Goal: Contribute content: Contribute content

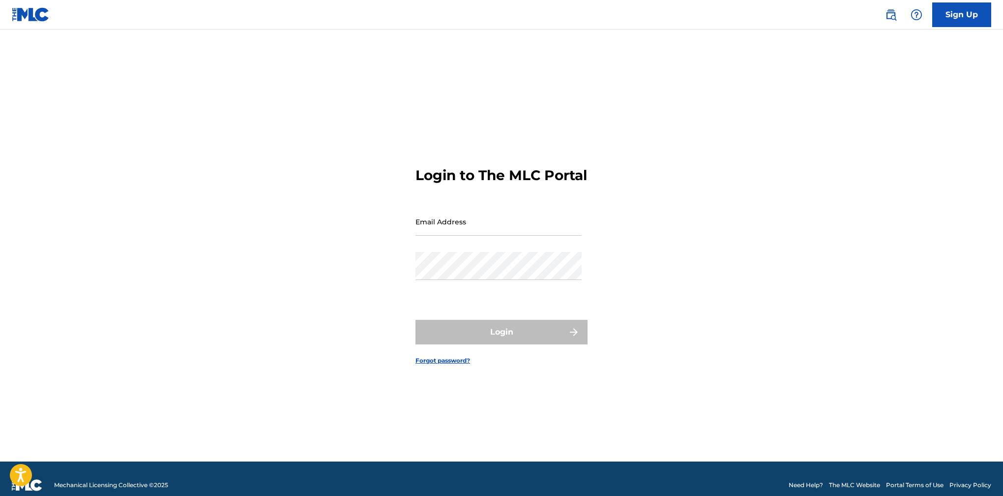
click at [496, 252] on div "Email Address" at bounding box center [498, 229] width 166 height 44
click at [491, 244] on div "Email Address" at bounding box center [498, 229] width 166 height 44
click at [490, 235] on input "Email Address" at bounding box center [498, 221] width 166 height 28
type input "[PERSON_NAME][EMAIL_ADDRESS][PERSON_NAME][DOMAIN_NAME]"
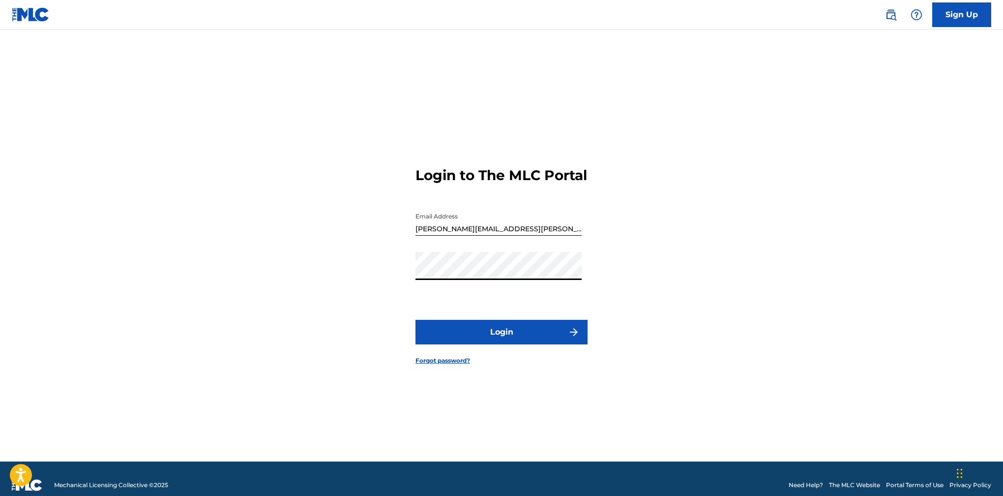
click at [486, 342] on button "Login" at bounding box center [501, 332] width 172 height 25
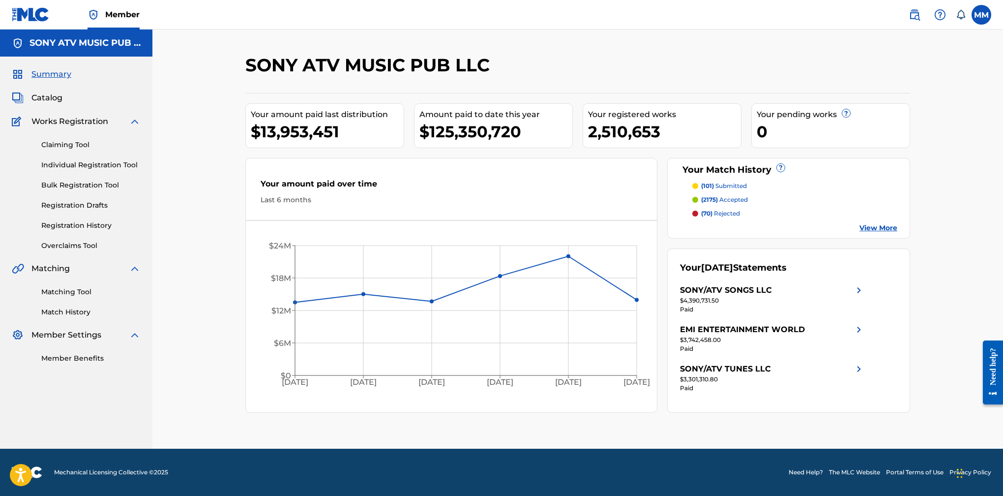
click at [59, 97] on span "Catalog" at bounding box center [46, 98] width 31 height 12
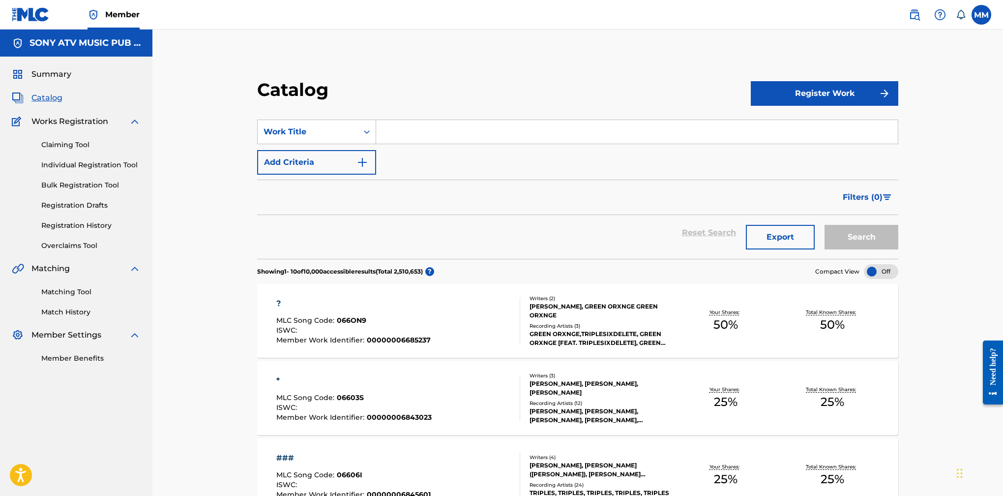
click at [437, 136] on input "Search Form" at bounding box center [637, 132] width 522 height 24
type input "a little bit further"
click at [335, 159] on button "Add Criteria" at bounding box center [316, 162] width 119 height 25
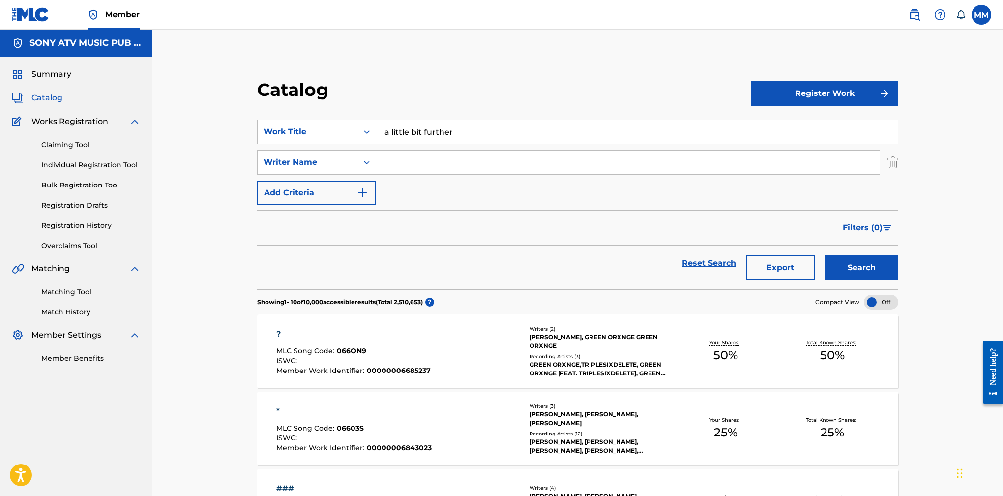
click at [458, 159] on input "Search Form" at bounding box center [627, 162] width 503 height 24
type input "[PERSON_NAME]"
click at [879, 274] on button "Search" at bounding box center [861, 267] width 74 height 25
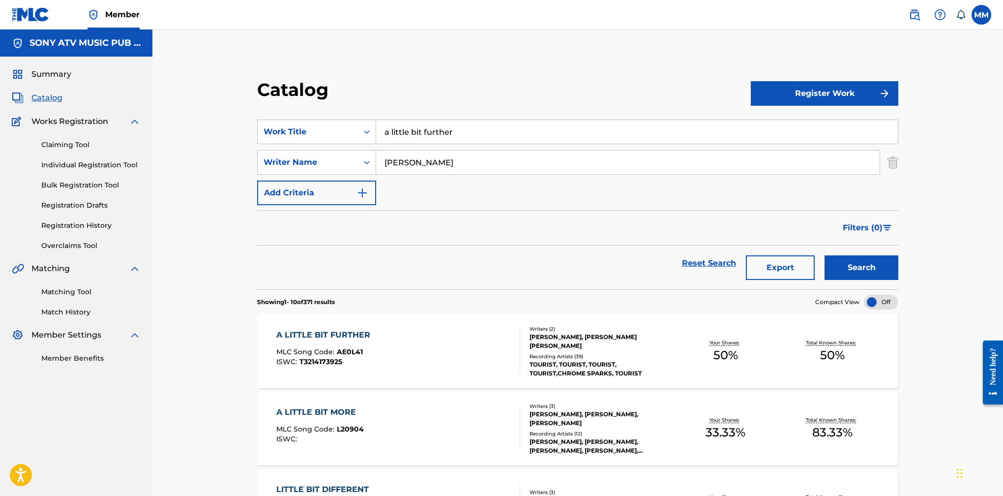
click at [411, 336] on div "A LITTLE BIT FURTHER MLC Song Code : AE0L41 ISWC : T3214173925" at bounding box center [398, 351] width 244 height 44
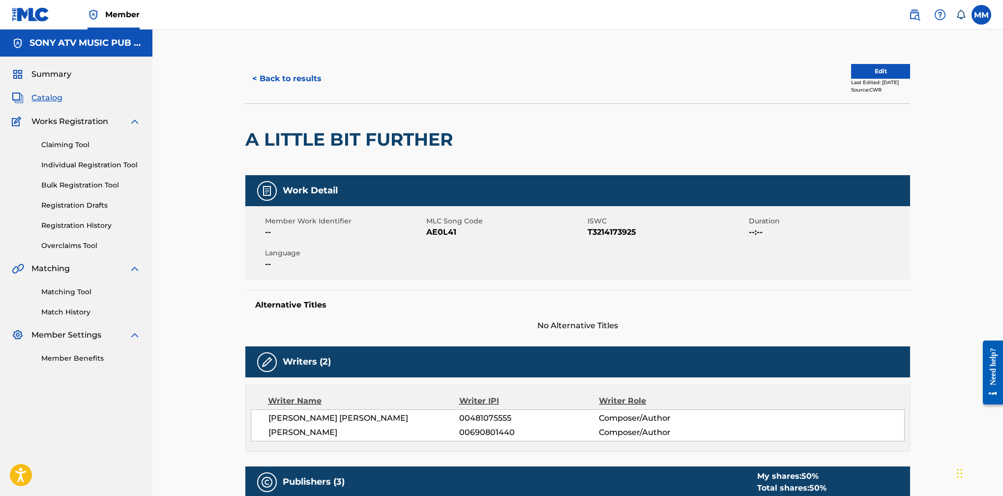
click at [862, 69] on button "Edit" at bounding box center [880, 71] width 59 height 15
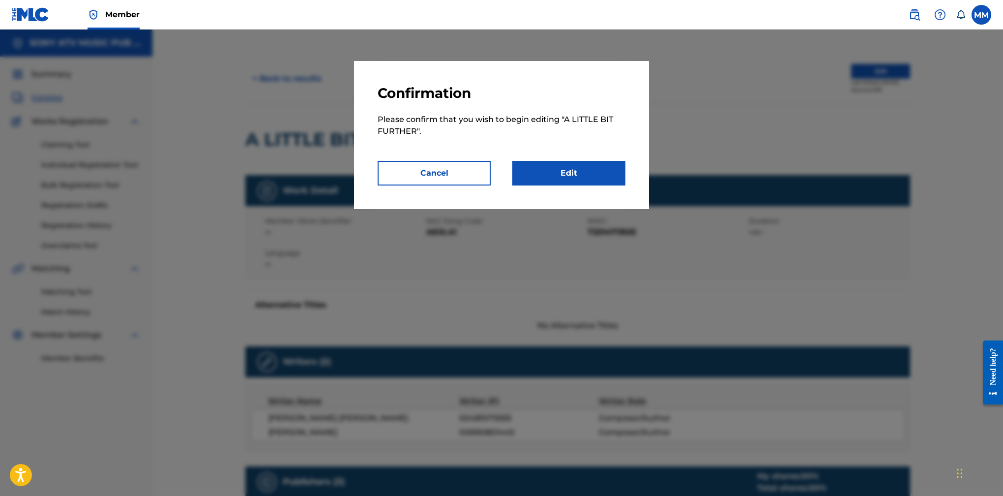
click at [568, 164] on link "Edit" at bounding box center [568, 173] width 113 height 25
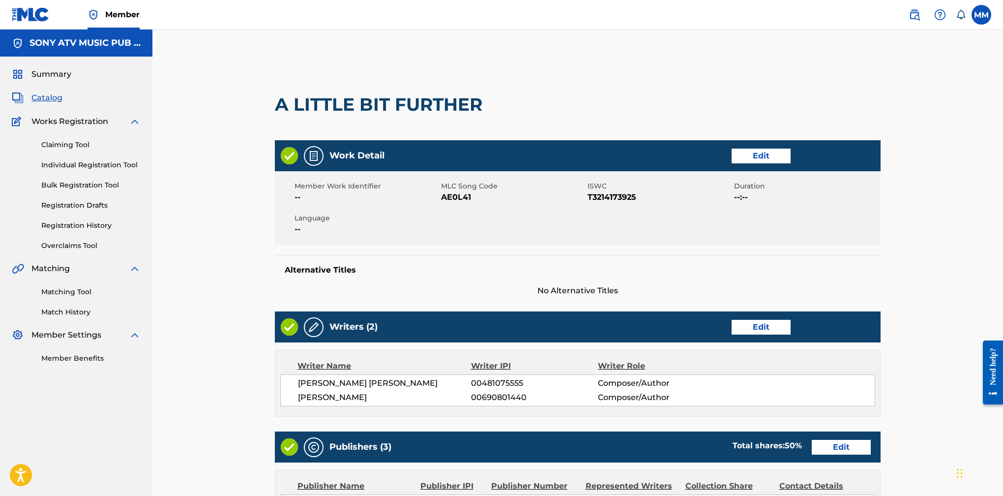
click at [777, 164] on div "Work Detail Edit" at bounding box center [578, 155] width 606 height 31
click at [775, 160] on link "Edit" at bounding box center [760, 155] width 59 height 15
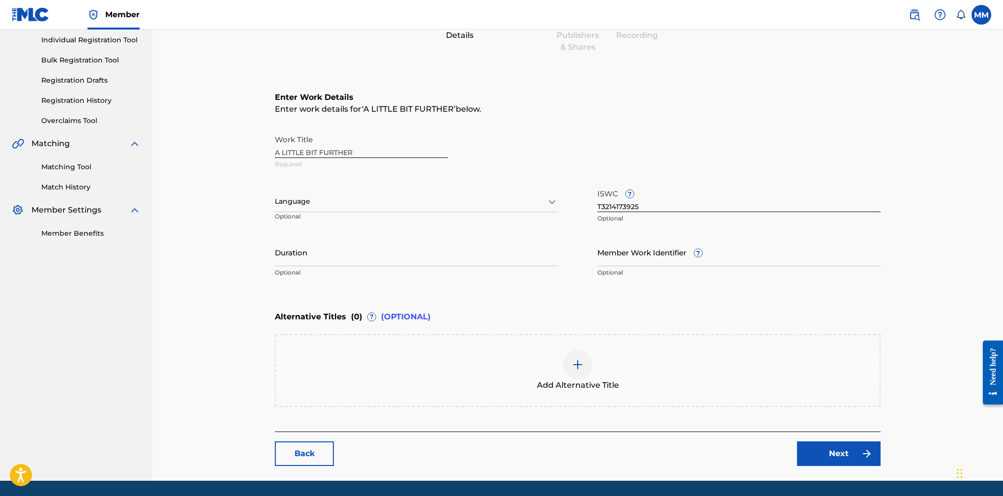
scroll to position [131, 0]
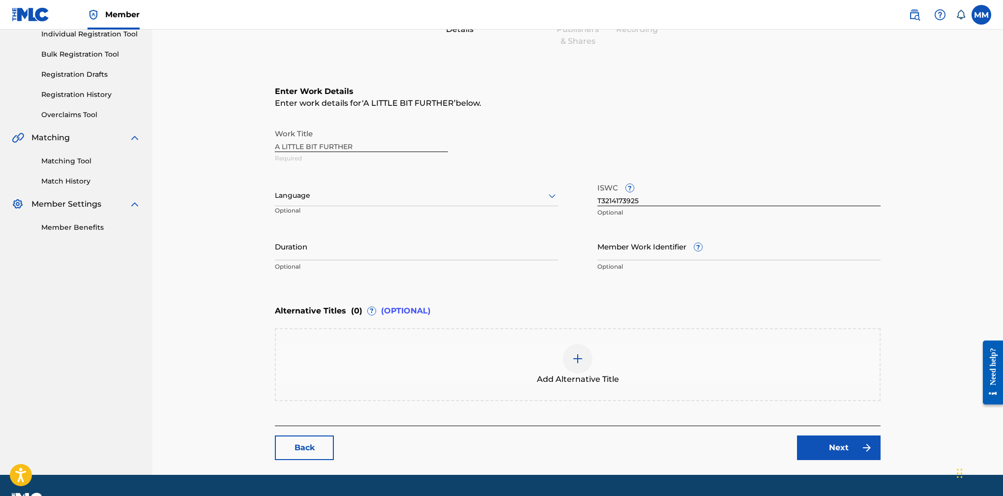
click at [575, 355] on img at bounding box center [578, 358] width 12 height 12
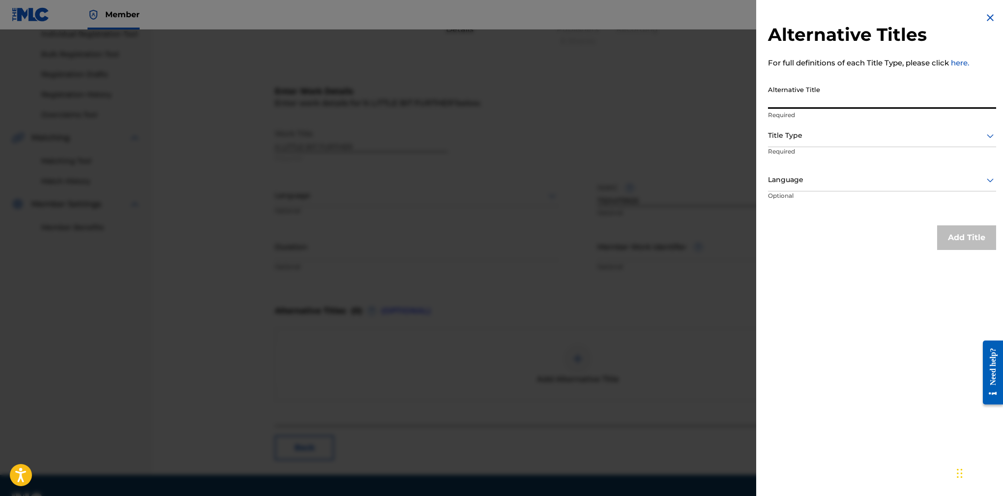
click at [826, 93] on input "Alternative Title" at bounding box center [882, 95] width 228 height 28
click at [810, 101] on input "A [GEOGRAPHIC_DATA]" at bounding box center [882, 95] width 228 height 28
click at [864, 101] on input "A LITTLE BIT FURTHER" at bounding box center [882, 95] width 228 height 28
type input "A LITTLE BIT FURTHER (CHROME SPARKS REMIX)"
click at [838, 145] on div "Title Type" at bounding box center [882, 136] width 228 height 22
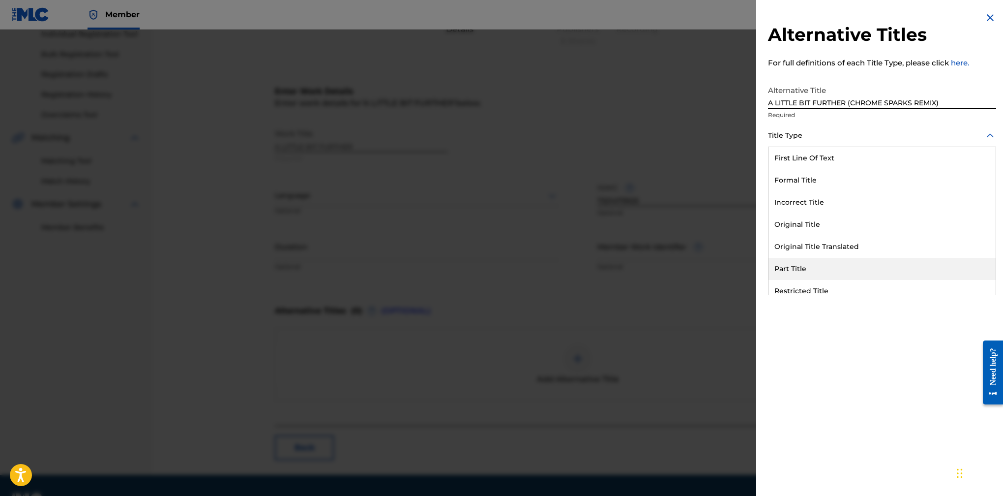
scroll to position [95, 0]
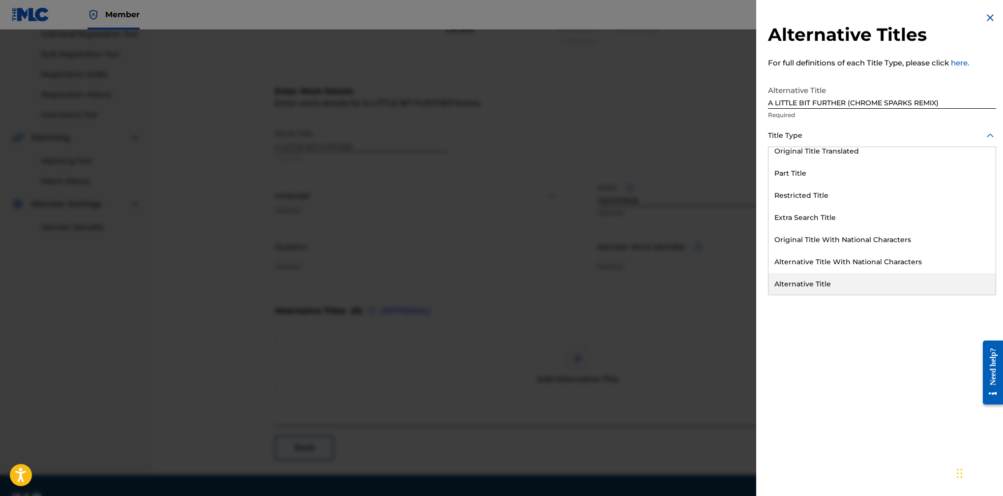
click at [824, 282] on div "Alternative Title" at bounding box center [881, 284] width 227 height 22
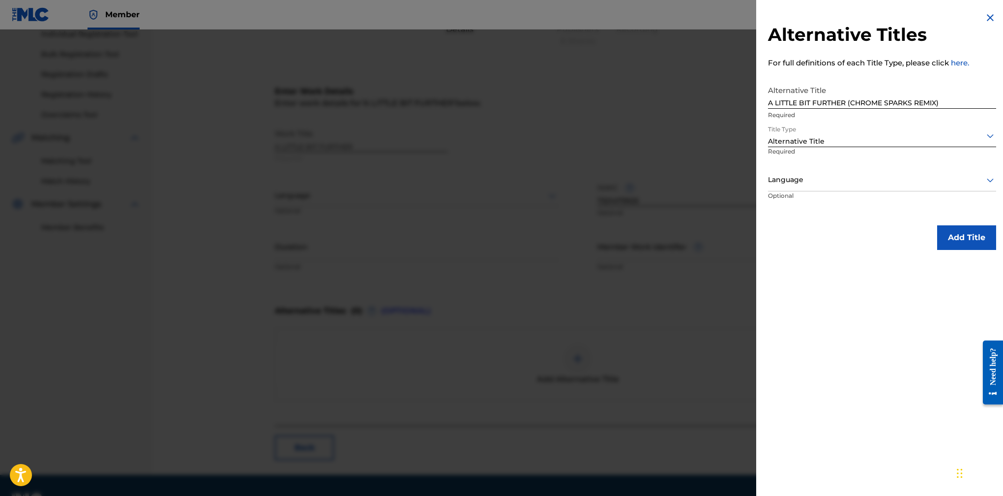
click at [962, 234] on button "Add Title" at bounding box center [966, 237] width 59 height 25
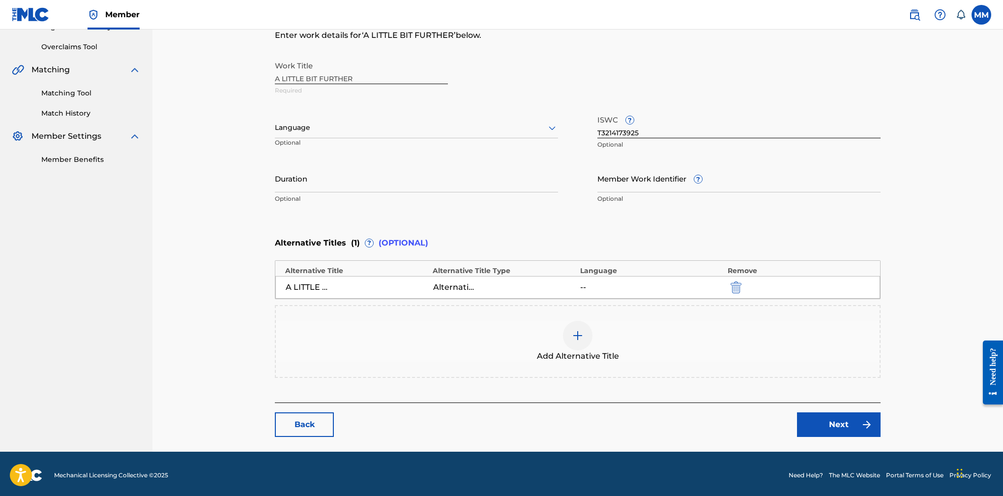
scroll to position [202, 0]
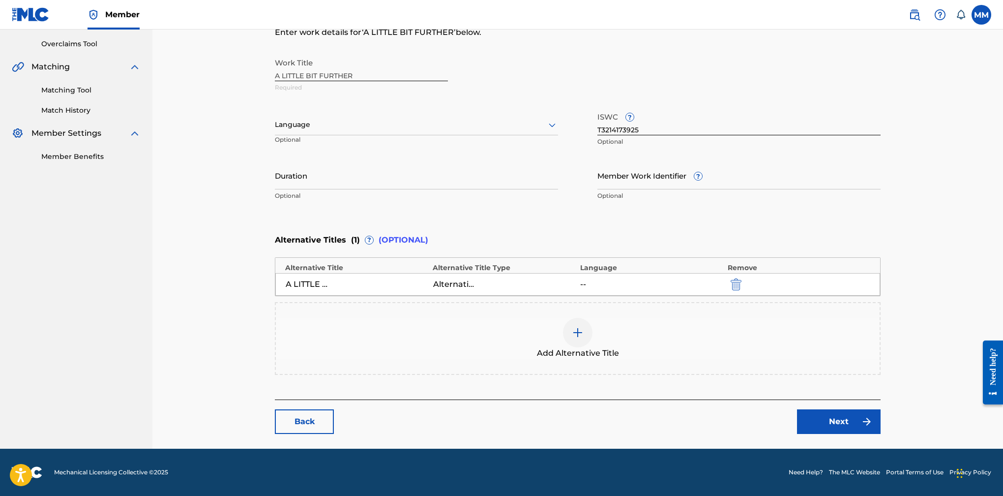
click at [852, 415] on link "Next" at bounding box center [839, 421] width 84 height 25
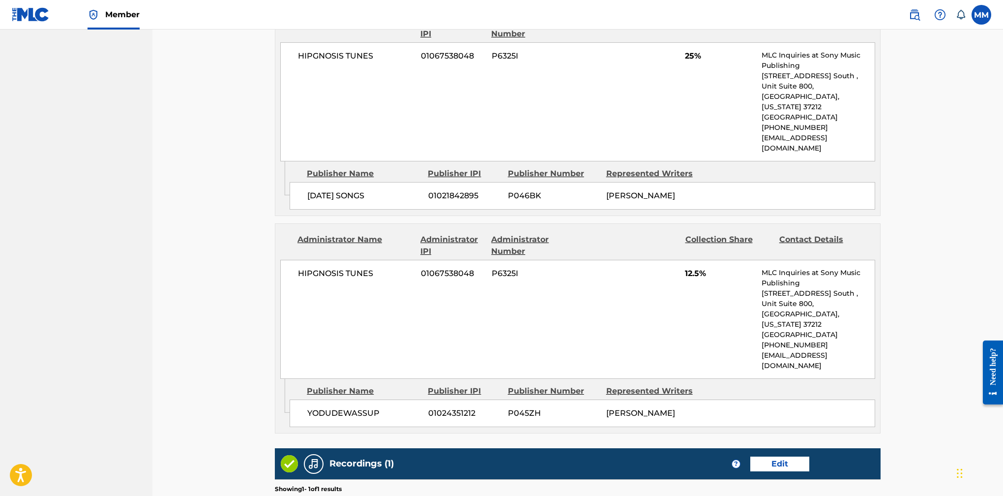
scroll to position [800, 0]
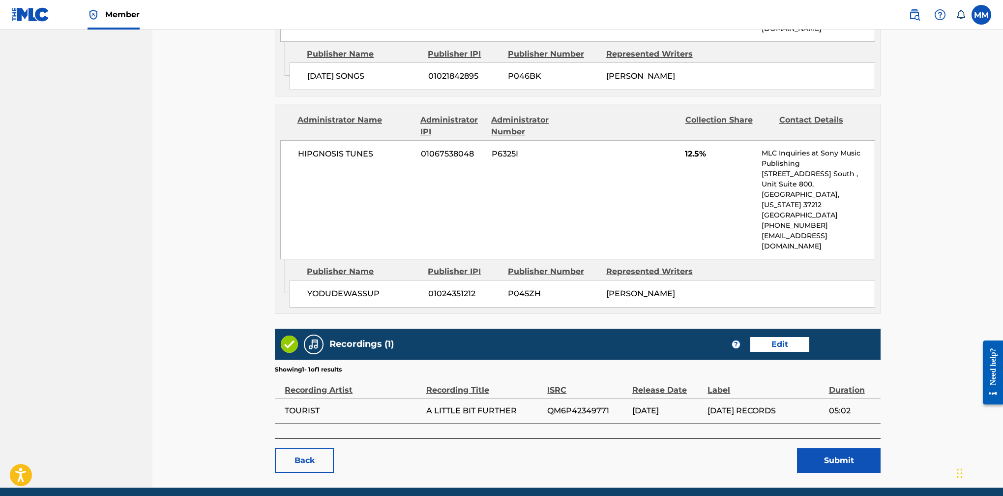
click at [833, 448] on button "Submit" at bounding box center [839, 460] width 84 height 25
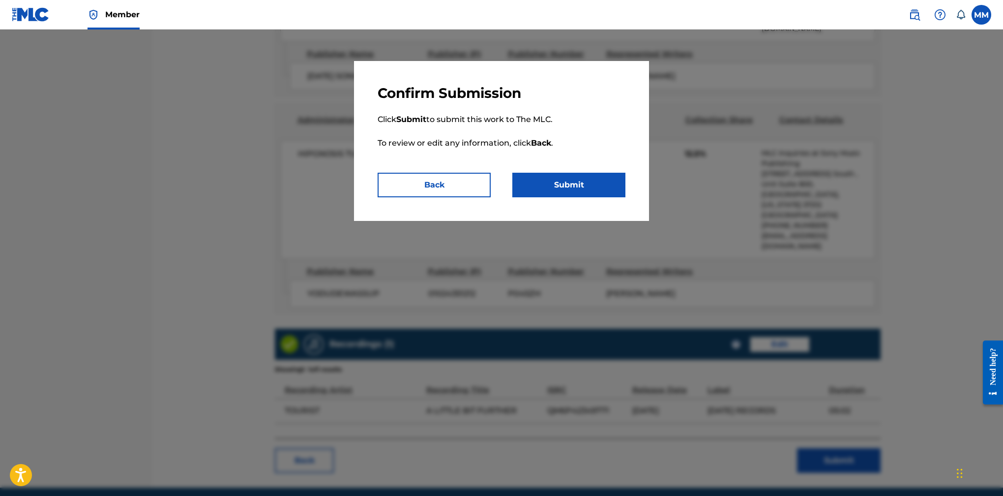
click at [563, 186] on button "Submit" at bounding box center [568, 185] width 113 height 25
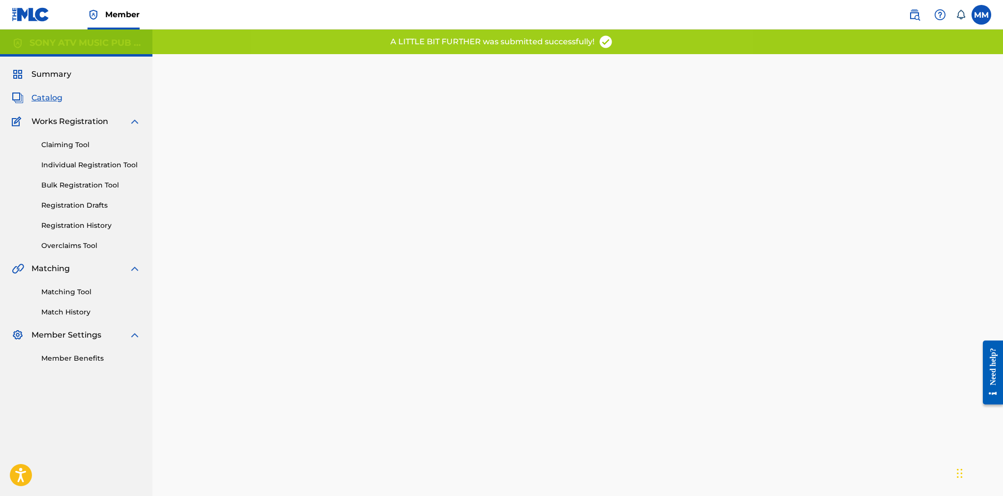
click at [37, 99] on span "Catalog" at bounding box center [46, 98] width 31 height 12
